Goal: Task Accomplishment & Management: Use online tool/utility

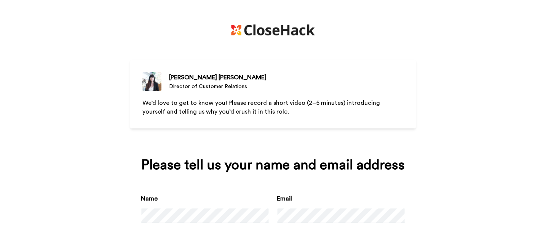
scroll to position [50, 0]
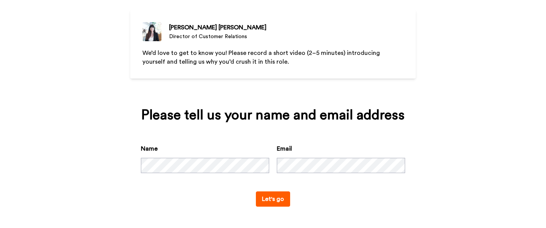
click at [266, 192] on button "Let's go" at bounding box center [273, 198] width 34 height 15
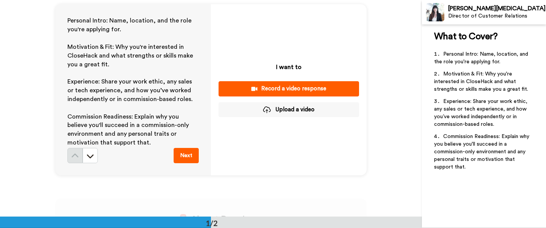
scroll to position [18, 0]
click at [90, 155] on icon at bounding box center [91, 156] width 8 height 8
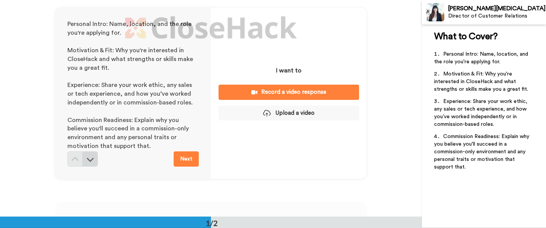
scroll to position [14, 0]
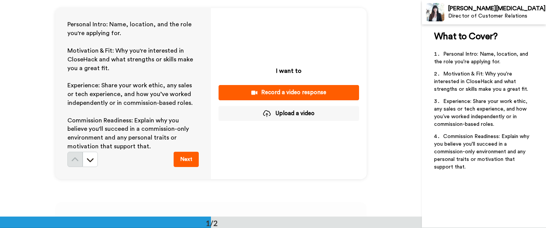
click at [278, 94] on div "Record a video response" at bounding box center [289, 92] width 128 height 8
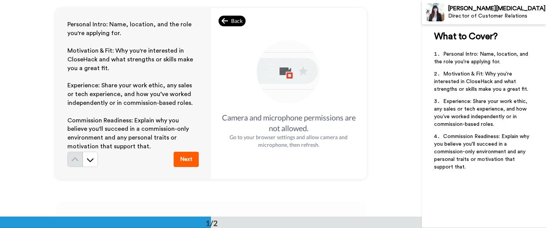
click at [237, 21] on span "Back" at bounding box center [236, 21] width 11 height 8
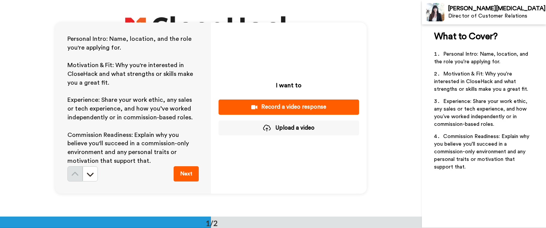
click at [292, 131] on button "Upload a video" at bounding box center [289, 127] width 141 height 15
